Goal: Navigation & Orientation: Find specific page/section

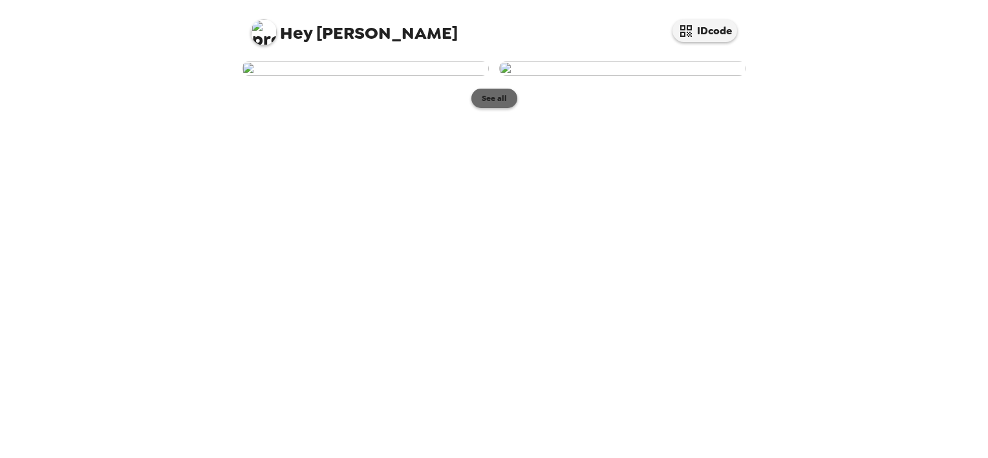
click at [492, 108] on button "See all" at bounding box center [495, 98] width 46 height 19
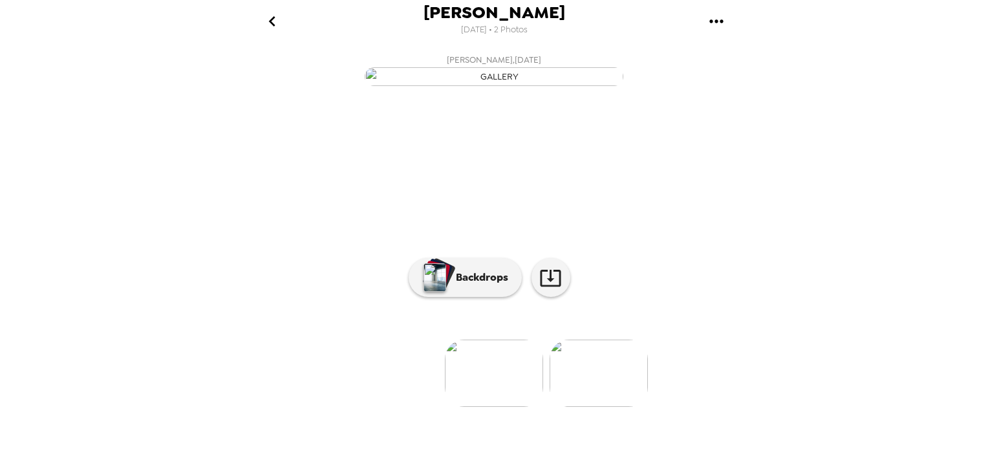
scroll to position [101, 0]
click at [470, 297] on button "Backdrops" at bounding box center [465, 277] width 113 height 39
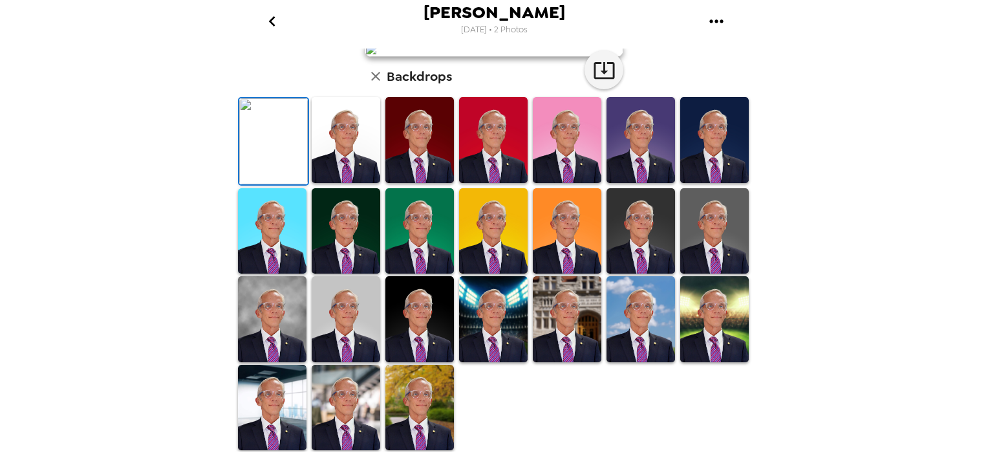
scroll to position [0, 0]
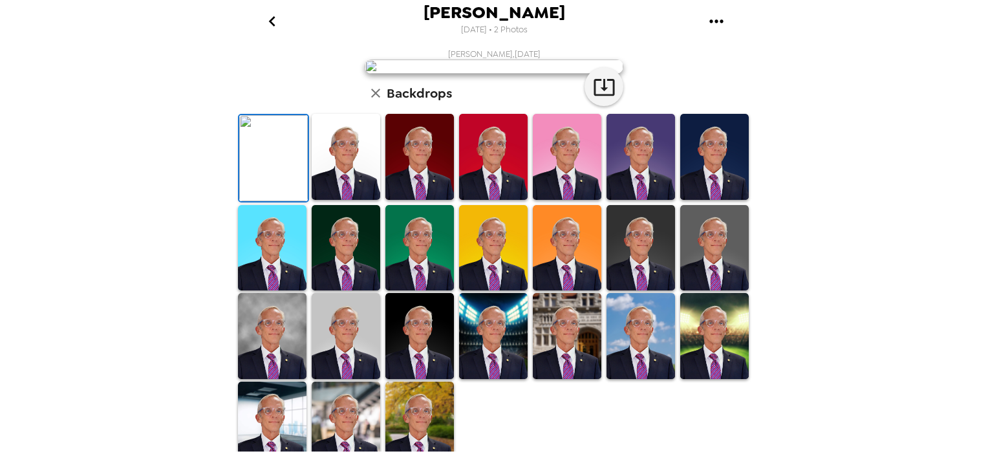
click at [713, 19] on icon "gallery menu" at bounding box center [716, 21] width 21 height 21
